Goal: Task Accomplishment & Management: Use online tool/utility

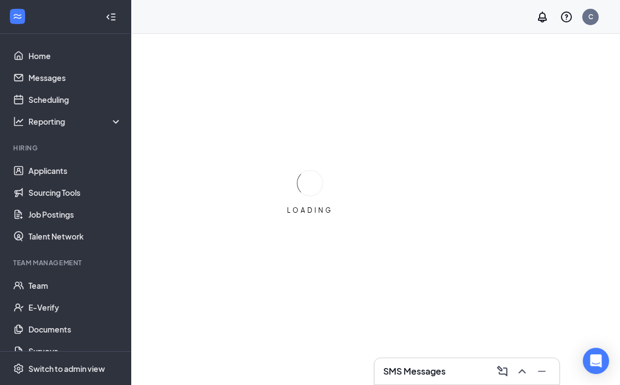
click at [313, 274] on div "LOADING" at bounding box center [310, 192] width 620 height 385
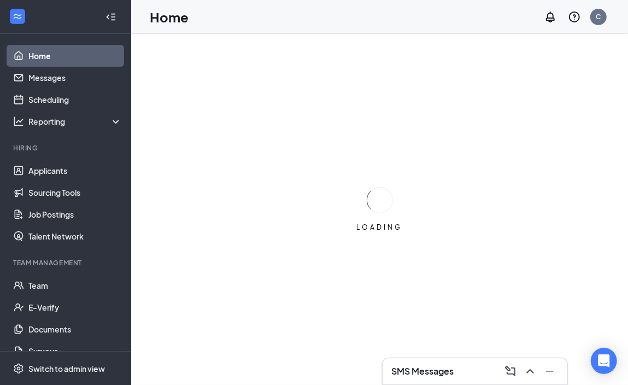
click at [313, 274] on div "LOADING" at bounding box center [379, 209] width 497 height 351
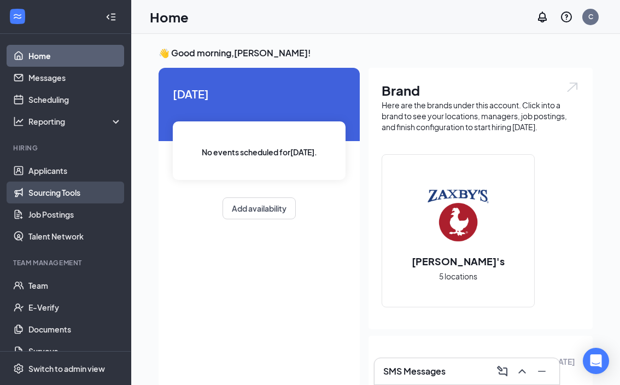
click at [53, 198] on link "Sourcing Tools" at bounding box center [74, 192] width 93 height 22
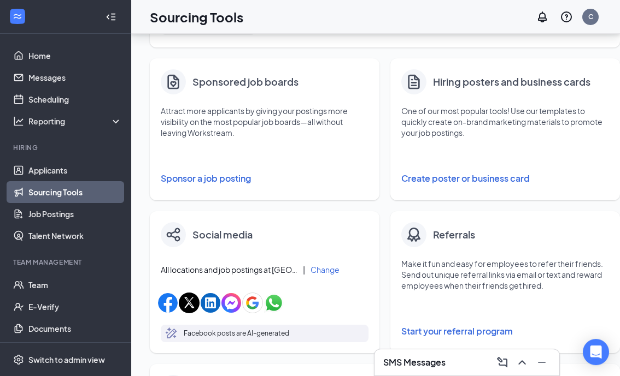
scroll to position [168, 4]
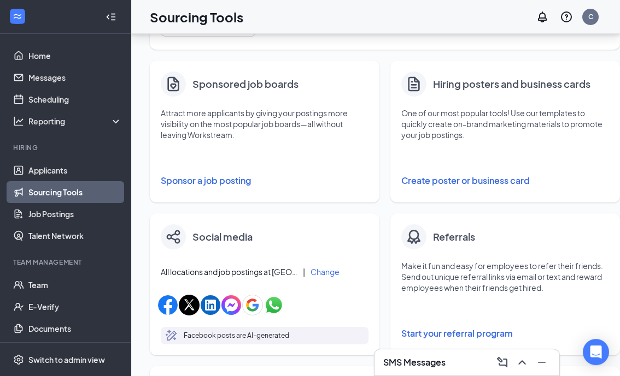
click at [451, 180] on button "Create poster or business card" at bounding box center [505, 181] width 208 height 22
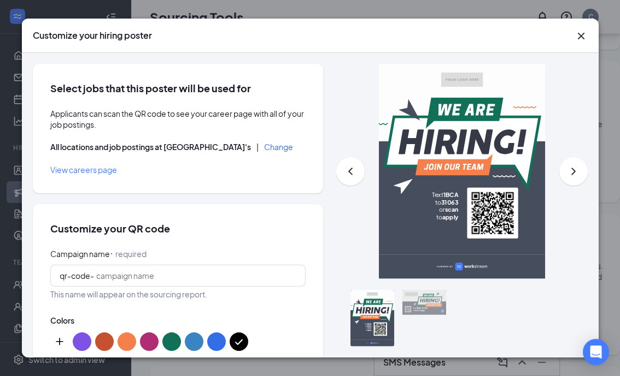
type input "PNG"
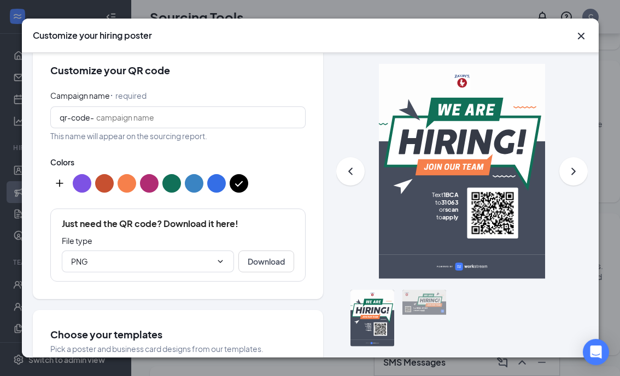
scroll to position [157, 0]
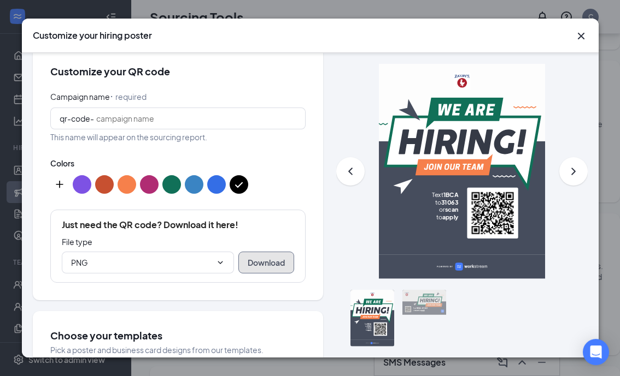
click at [262, 263] on button "Download" at bounding box center [266, 263] width 56 height 22
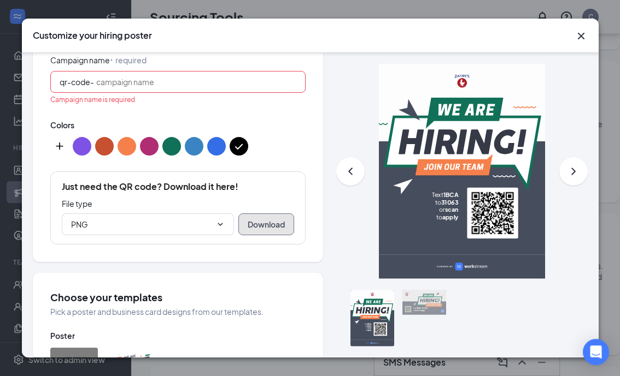
scroll to position [196, 0]
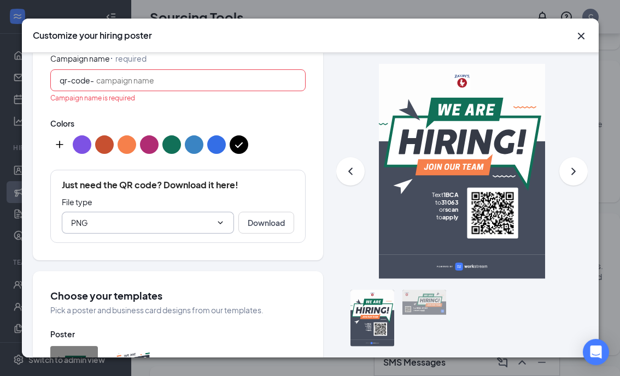
click at [217, 222] on icon "ChevronDown" at bounding box center [219, 223] width 5 height 3
click at [250, 217] on button "Download" at bounding box center [266, 223] width 56 height 22
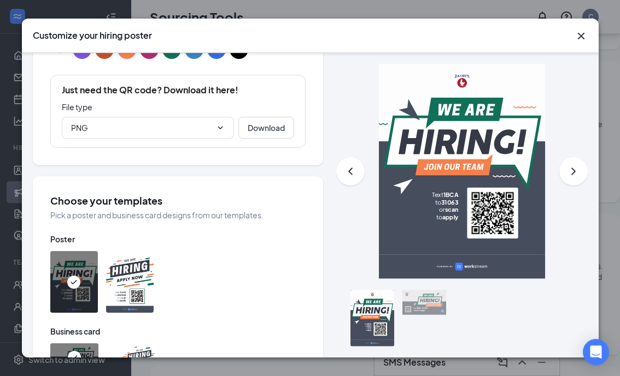
scroll to position [263, 0]
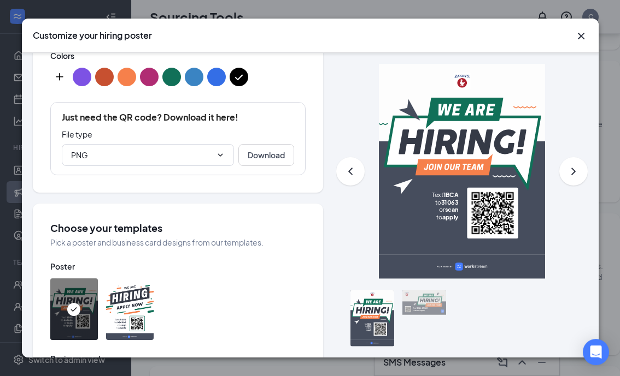
click at [567, 175] on icon "ChevronRight" at bounding box center [573, 171] width 13 height 13
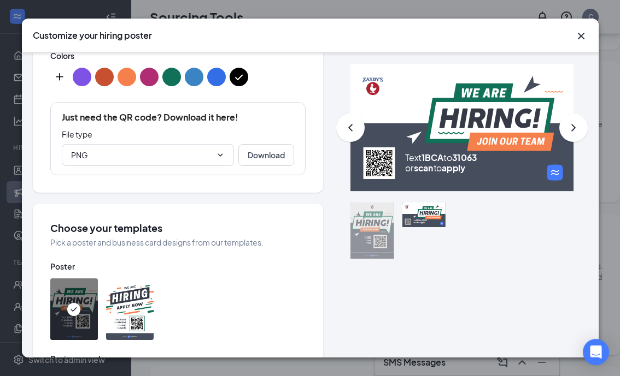
click at [559, 174] on rect at bounding box center [461, 127] width 223 height 127
click at [567, 123] on icon "ChevronRight" at bounding box center [573, 127] width 13 height 13
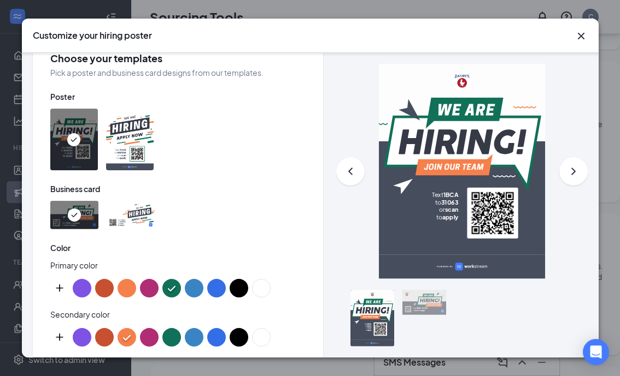
scroll to position [378, 0]
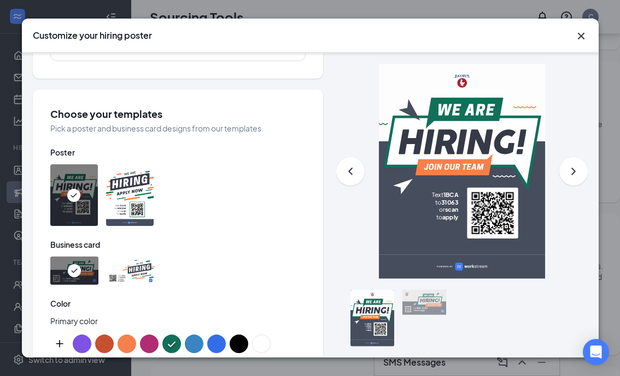
click at [146, 217] on img at bounding box center [130, 195] width 48 height 62
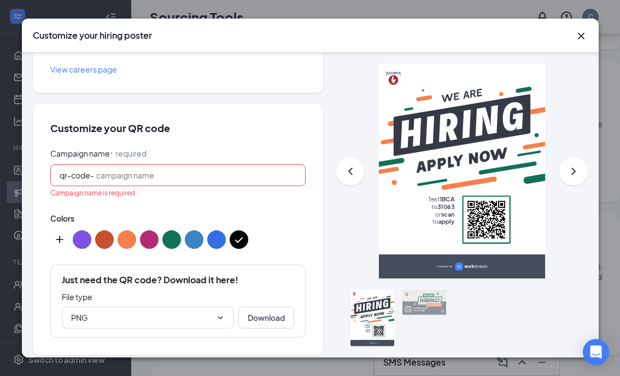
scroll to position [103, 0]
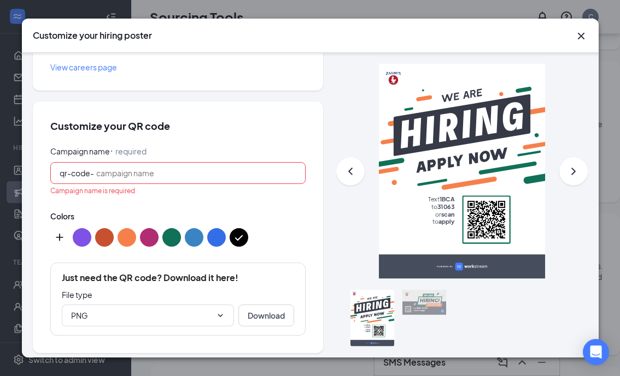
click at [181, 173] on input "Campaign name ⠂ required" at bounding box center [196, 173] width 200 height 12
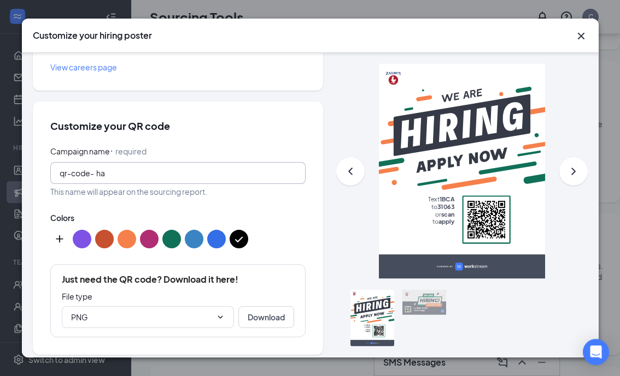
type input "h"
type input "hac"
click at [181, 173] on input "hac" at bounding box center [196, 173] width 200 height 12
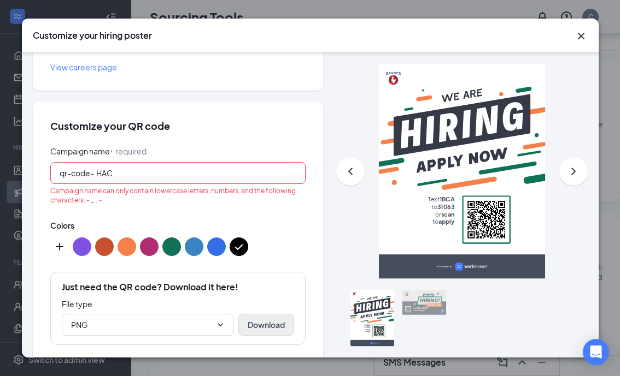
type input "HAC"
click at [261, 324] on button "Download" at bounding box center [266, 325] width 56 height 22
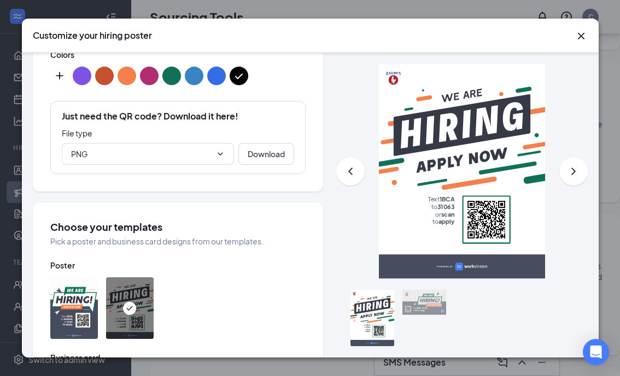
scroll to position [299, 0]
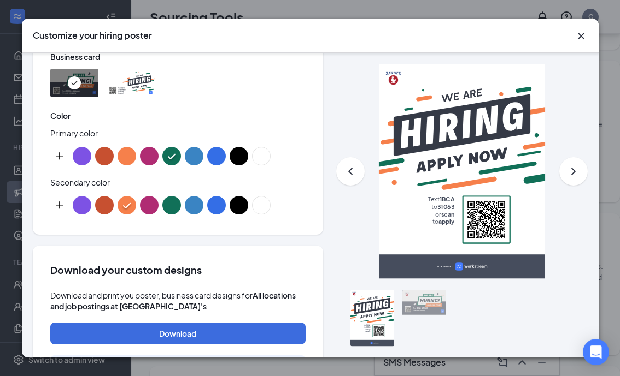
scroll to position [645, 0]
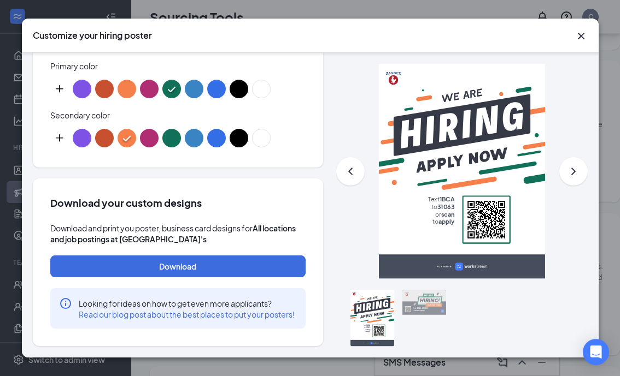
click at [580, 30] on icon "Cross" at bounding box center [580, 36] width 13 height 13
